Goal: Transaction & Acquisition: Purchase product/service

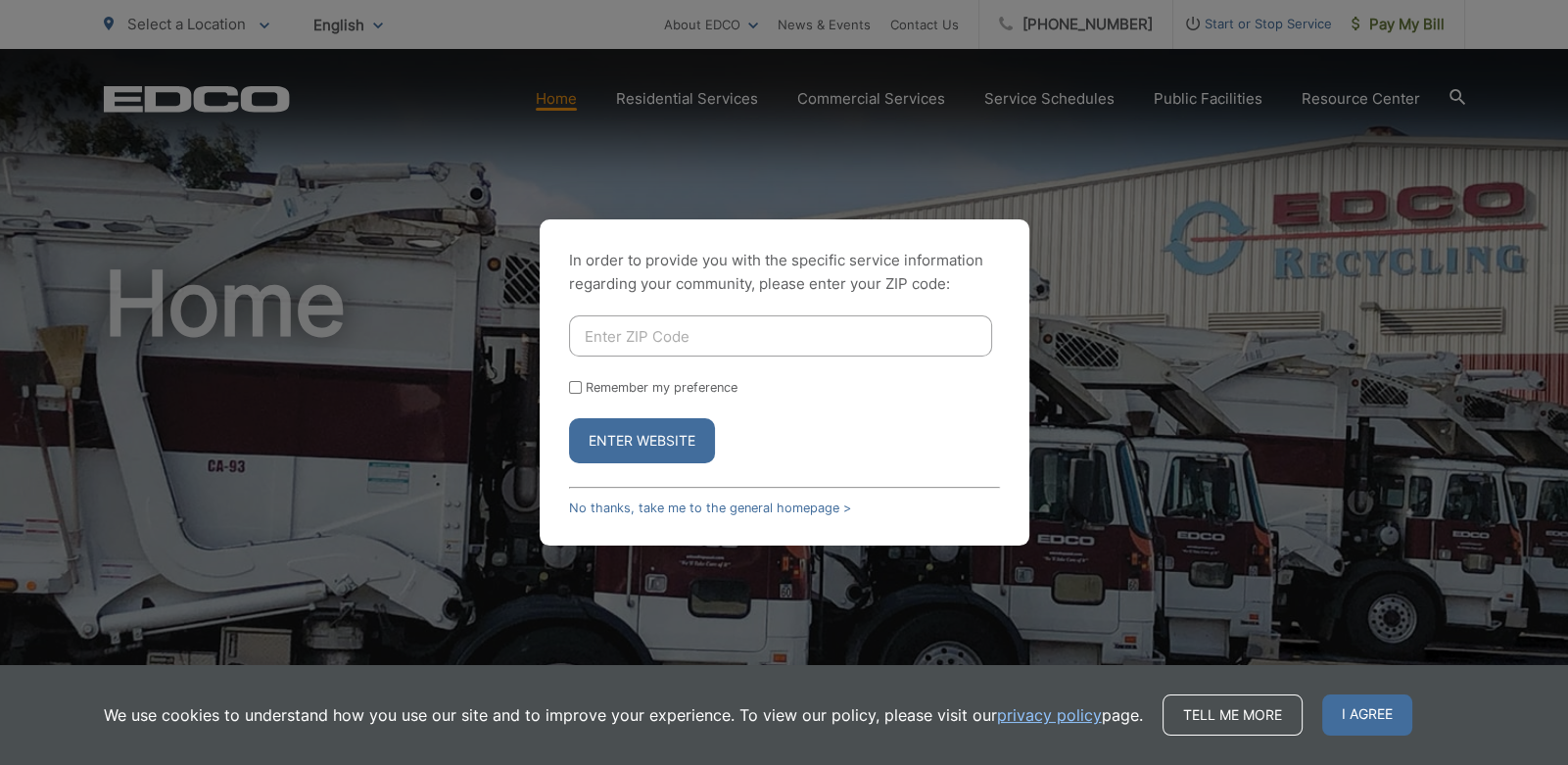
click at [650, 334] on input "Enter ZIP Code" at bounding box center [780, 336] width 423 height 42
type input "92081"
click at [674, 502] on link "No thanks, take me to the general homepage >" at bounding box center [710, 507] width 282 height 15
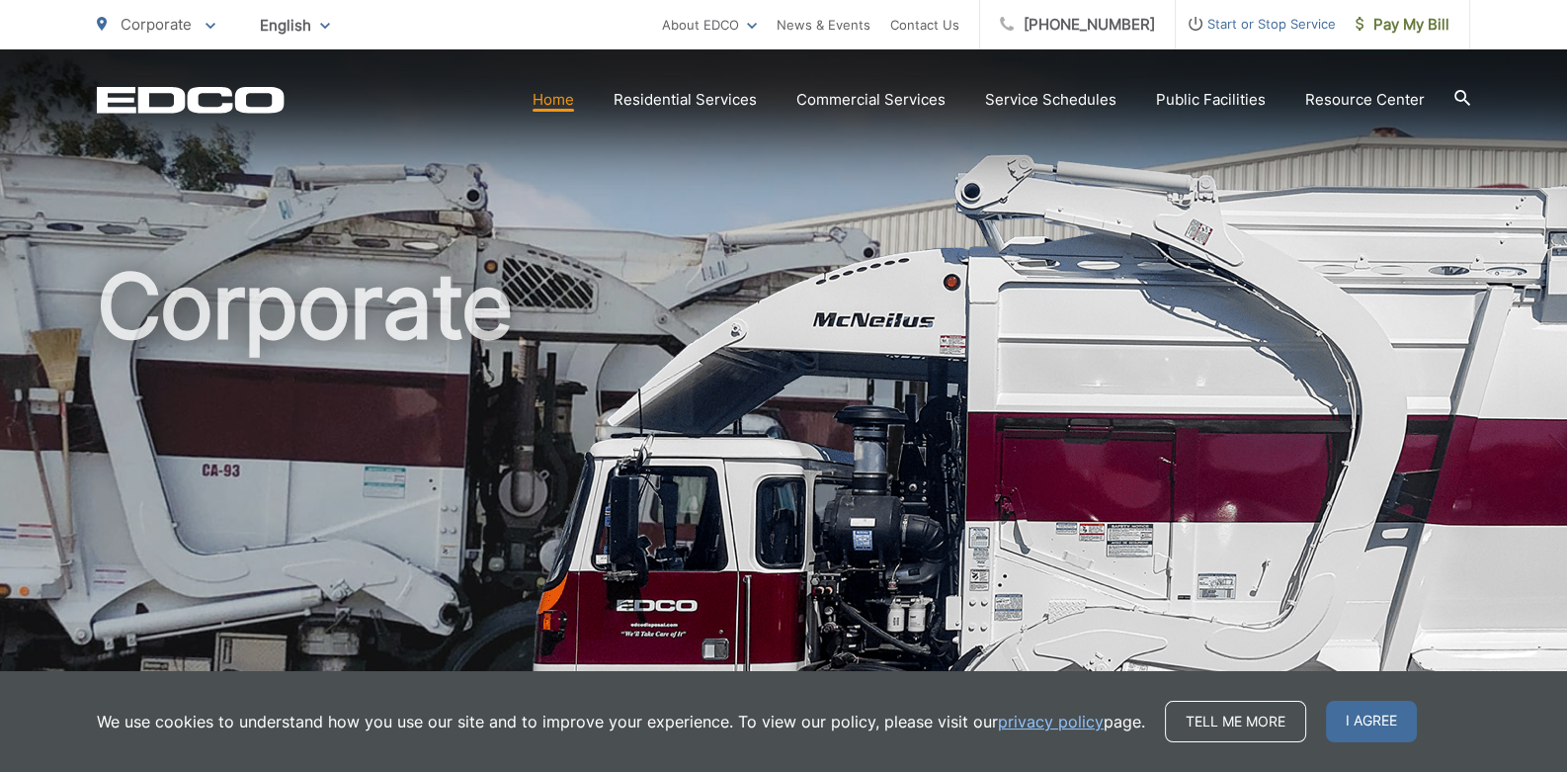
click at [568, 102] on link "Home" at bounding box center [554, 100] width 42 height 24
click at [692, 94] on link "Residential Services" at bounding box center [685, 100] width 143 height 24
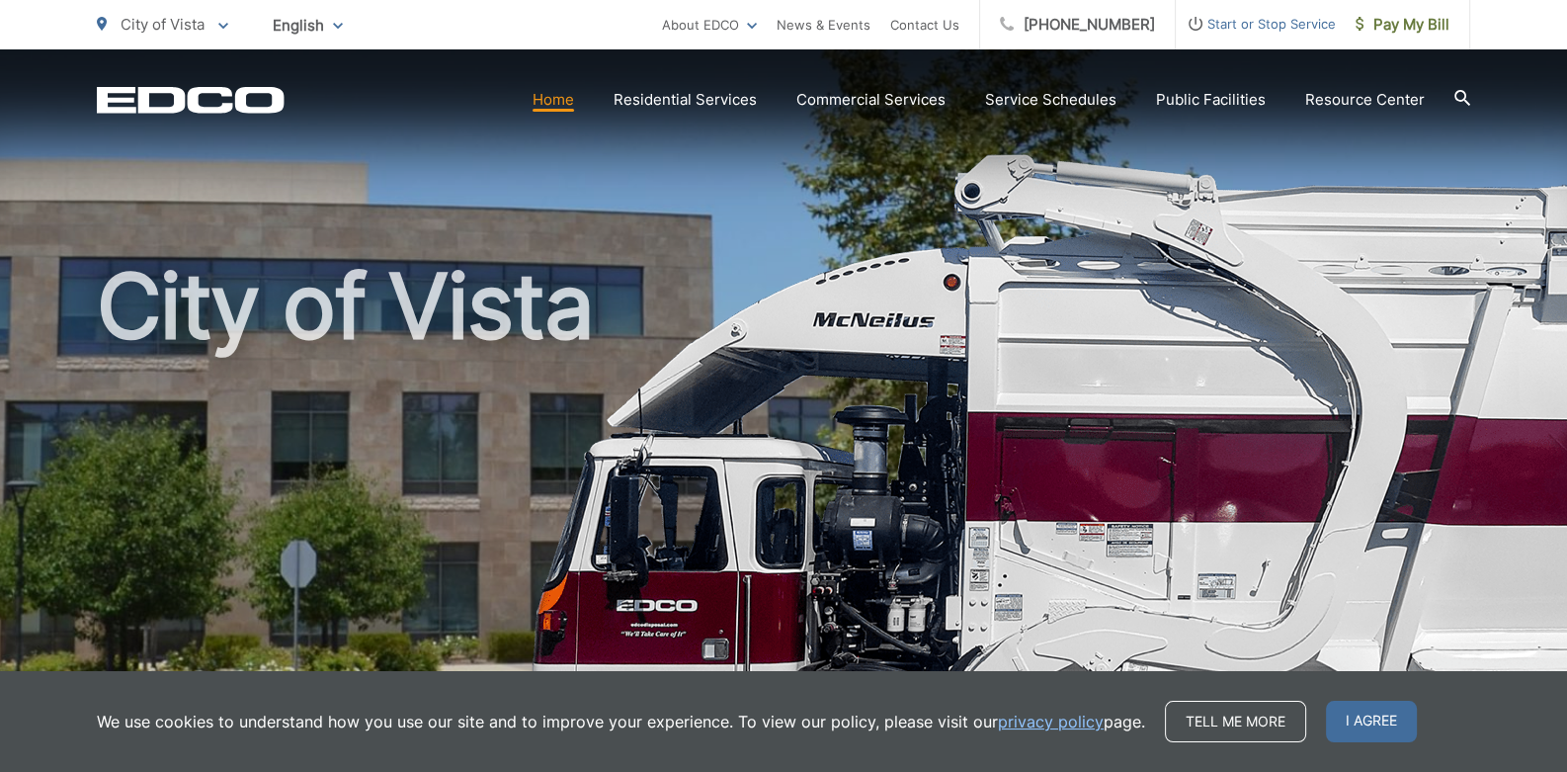
click at [1513, 143] on div "City of Vista" at bounding box center [783, 456] width 1567 height 815
click at [1403, 29] on span "Pay My Bill" at bounding box center [1403, 25] width 94 height 24
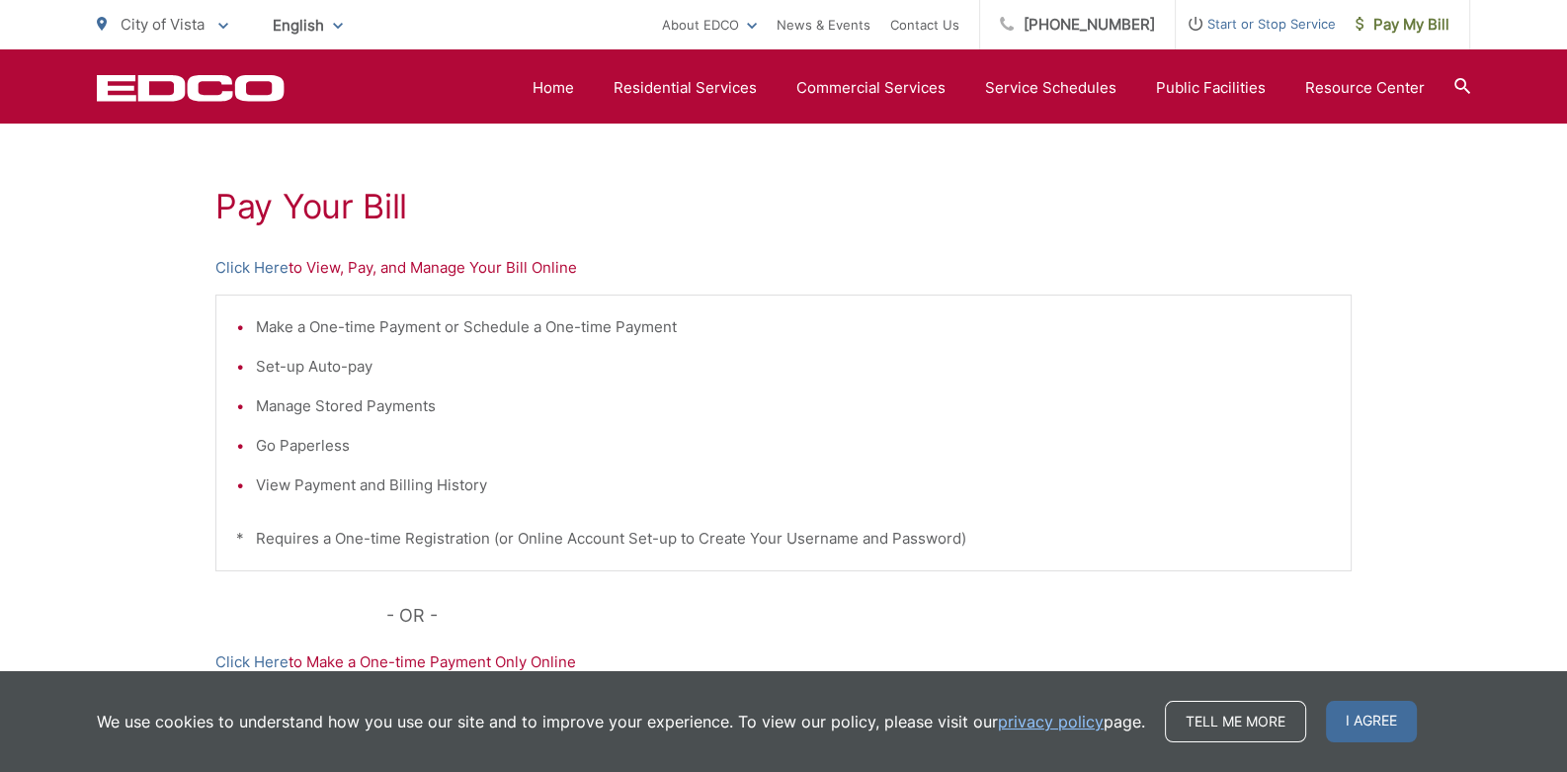
scroll to position [320, 0]
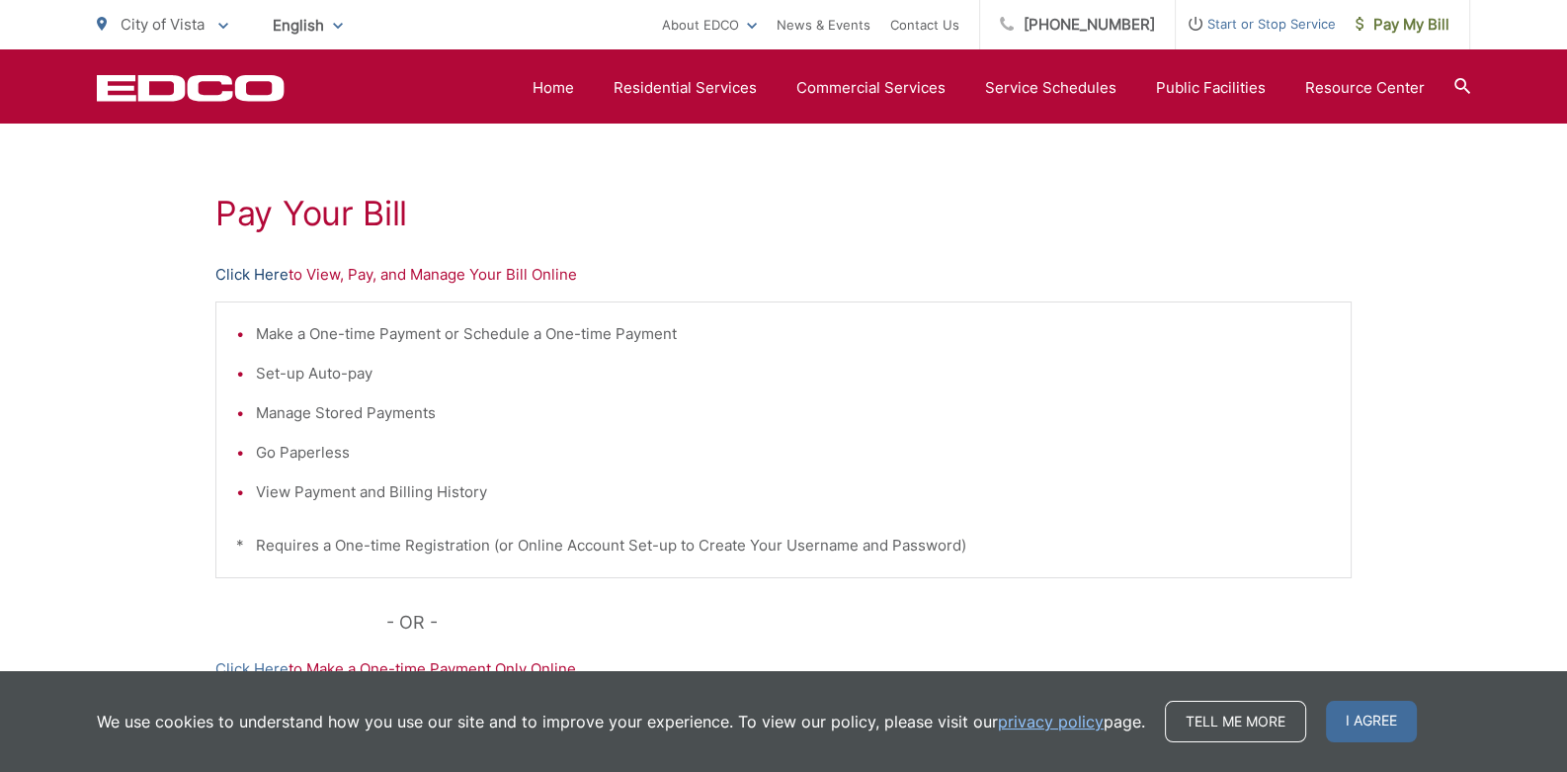
click at [243, 273] on link "Click Here" at bounding box center [251, 275] width 73 height 24
